Goal: Task Accomplishment & Management: Complete application form

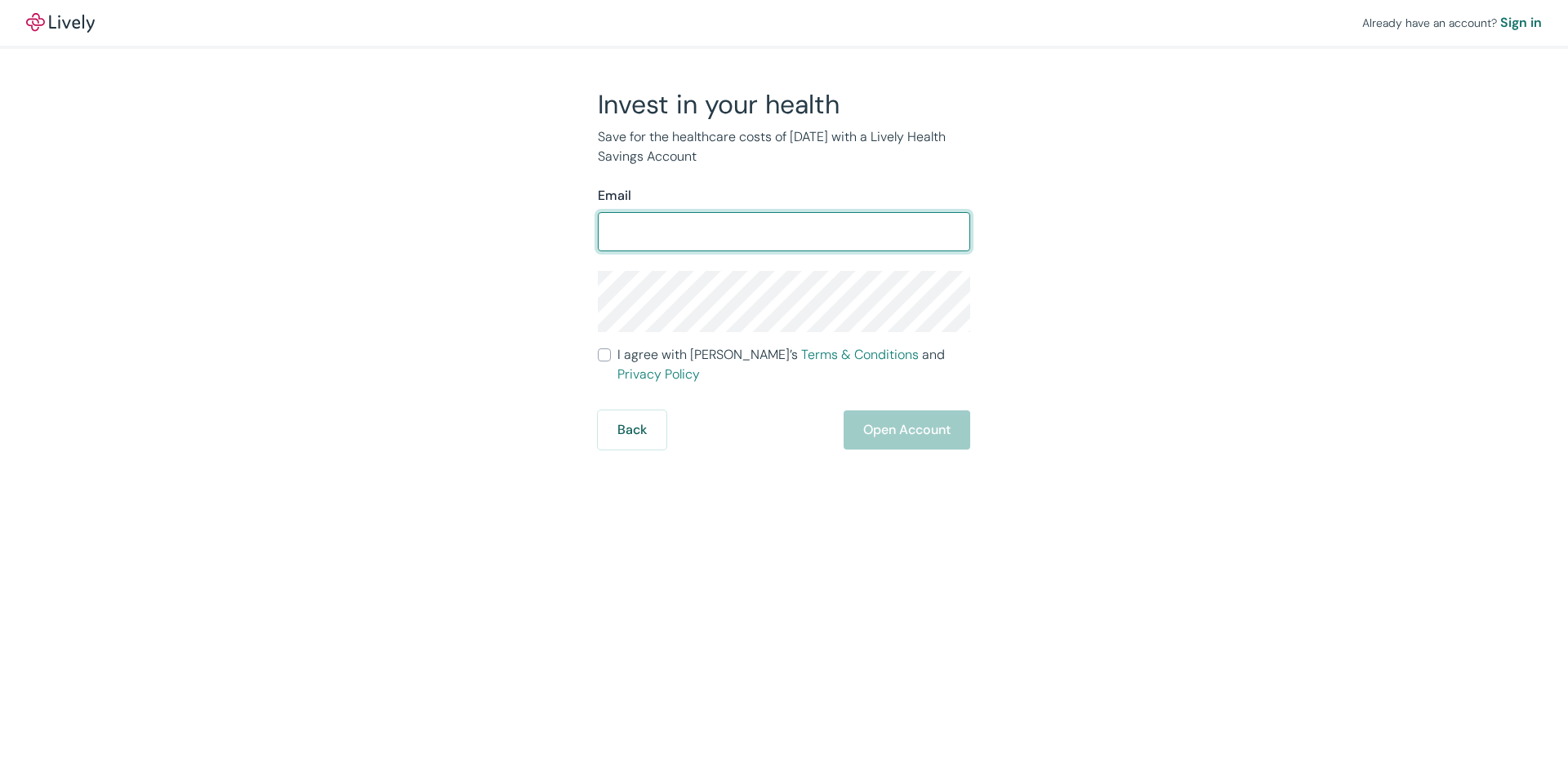
drag, startPoint x: 0, startPoint y: 0, endPoint x: 701, endPoint y: 223, distance: 735.6
click at [701, 223] on input "Email" at bounding box center [783, 232] width 372 height 33
click at [724, 279] on form "Email ​ I agree with Lively’s Terms & Conditions and Privacy Policy Back Open A…" at bounding box center [783, 318] width 372 height 263
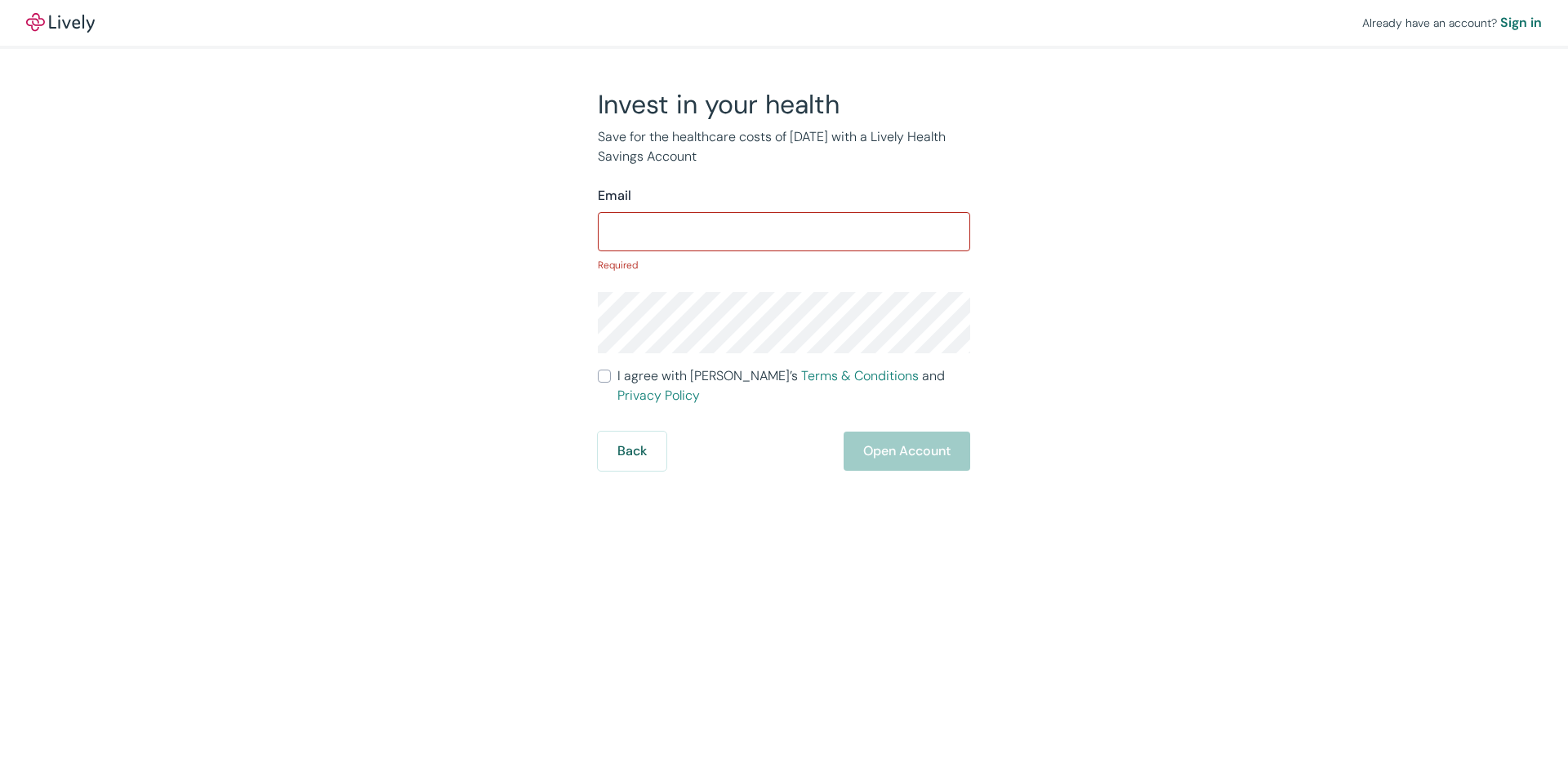
click at [637, 221] on input "Email" at bounding box center [783, 232] width 372 height 33
type input "[EMAIL_ADDRESS][DOMAIN_NAME]"
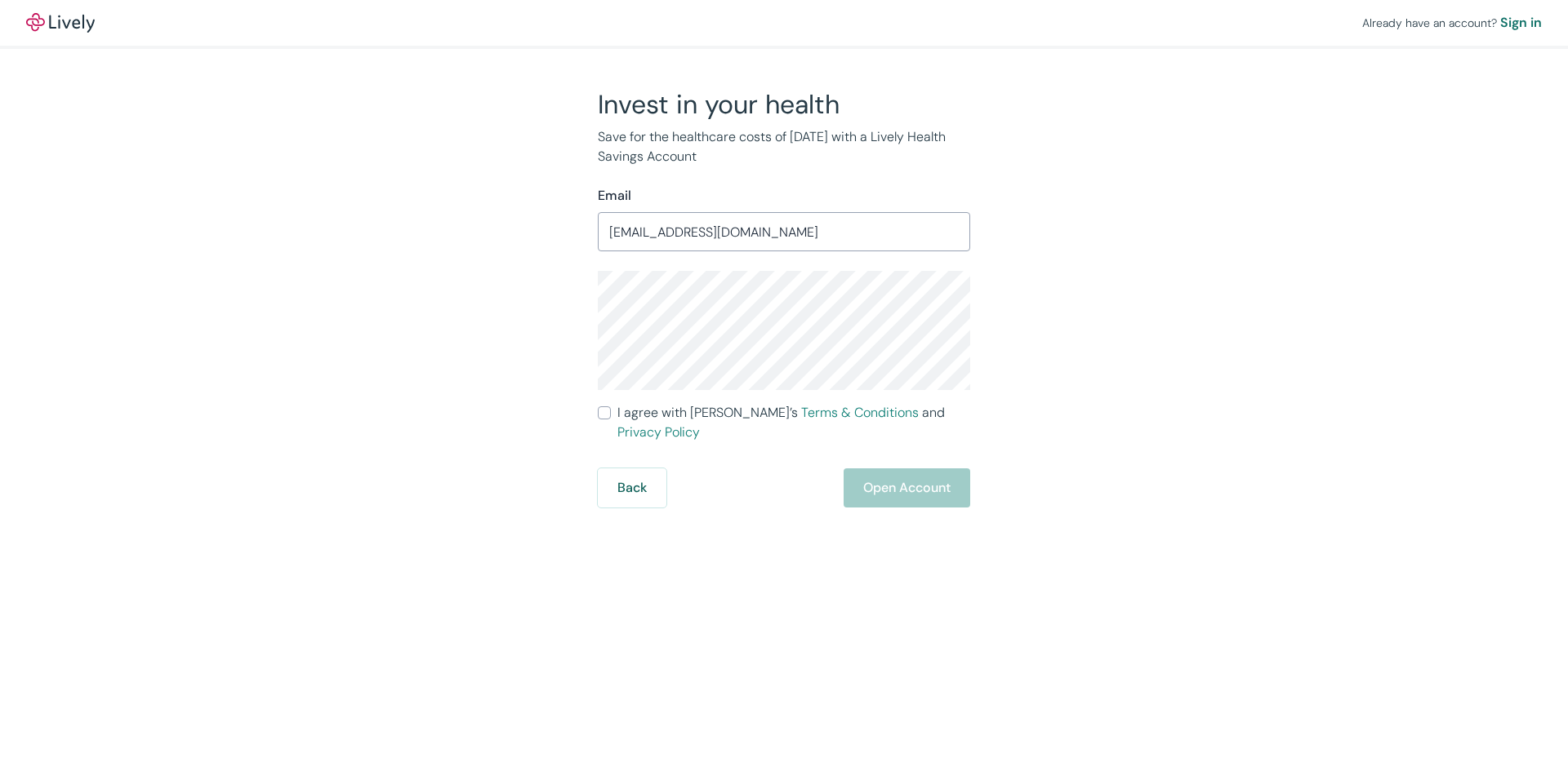
click at [601, 413] on input "I agree with Lively’s Terms & Conditions and Privacy Policy" at bounding box center [603, 413] width 13 height 13
checkbox input "true"
click at [865, 468] on button "Open Account" at bounding box center [906, 487] width 126 height 39
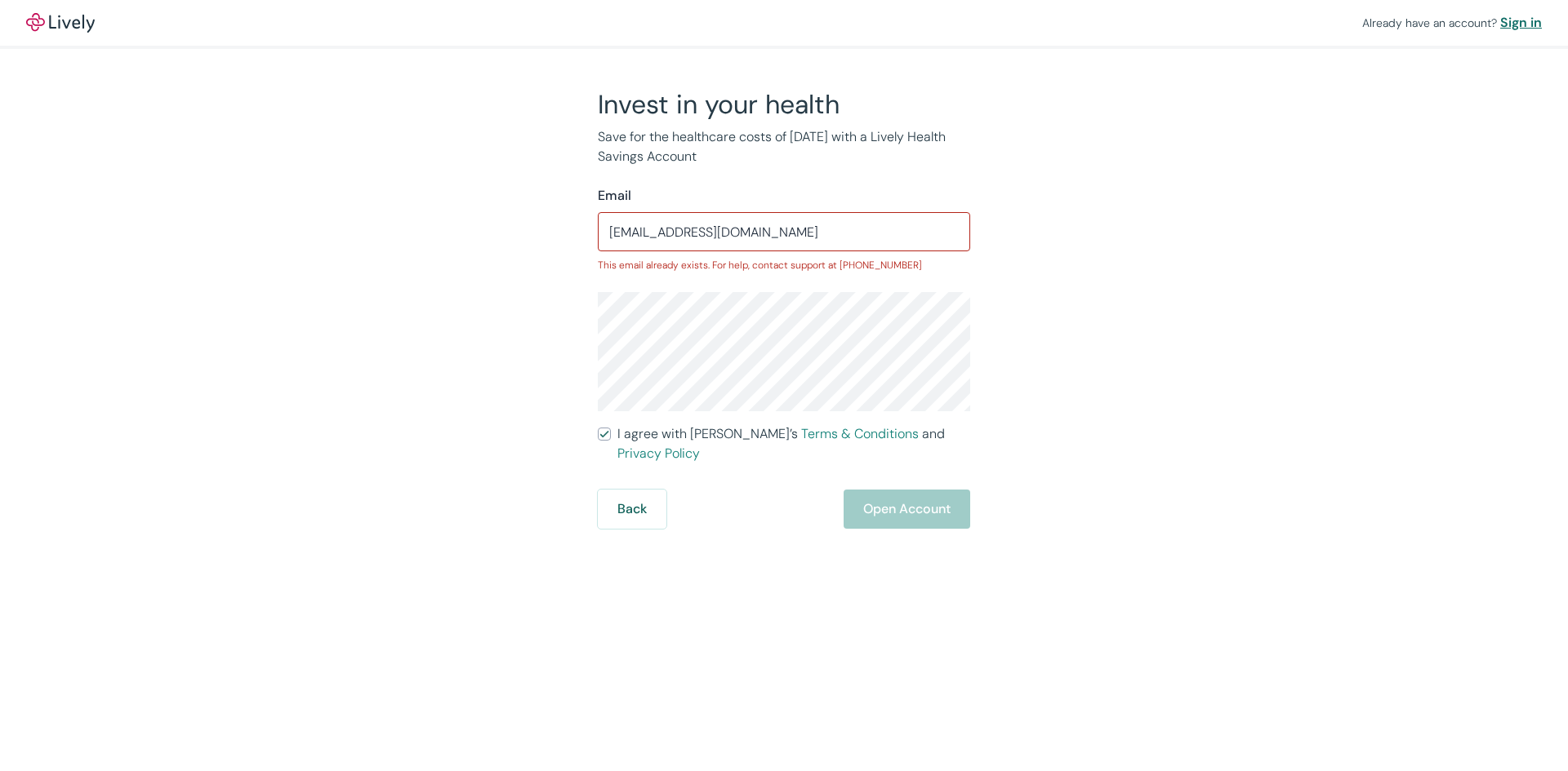
click at [1504, 22] on div "Sign in" at bounding box center [1520, 22] width 42 height 19
